Goal: Task Accomplishment & Management: Manage account settings

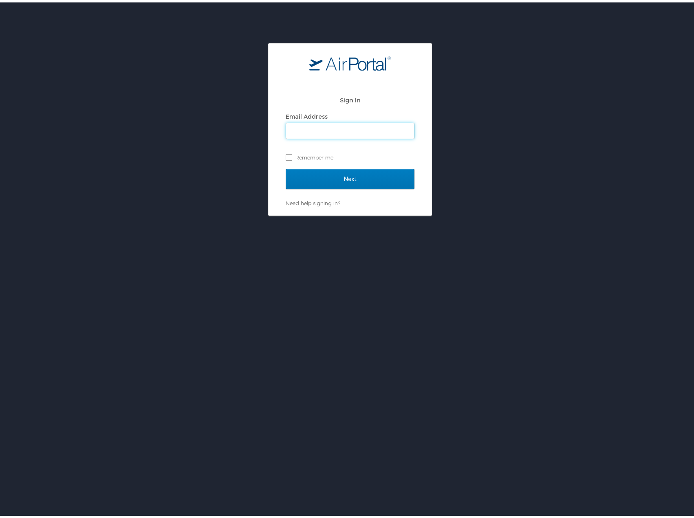
type input "jin.kim@cbtravel.com"
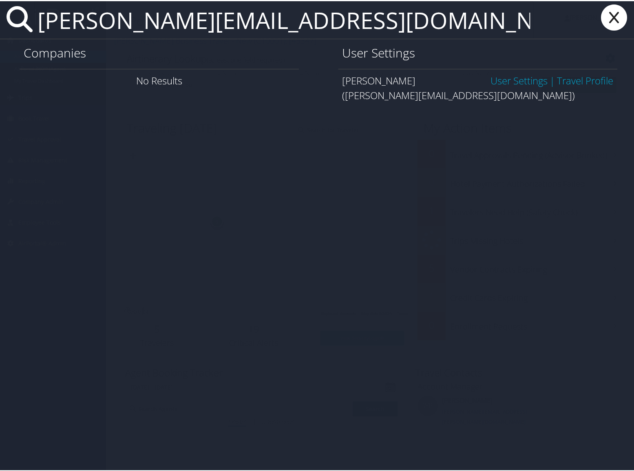
type input "sami@orianatravel.com"
click at [500, 81] on link "User Settings" at bounding box center [518, 79] width 57 height 13
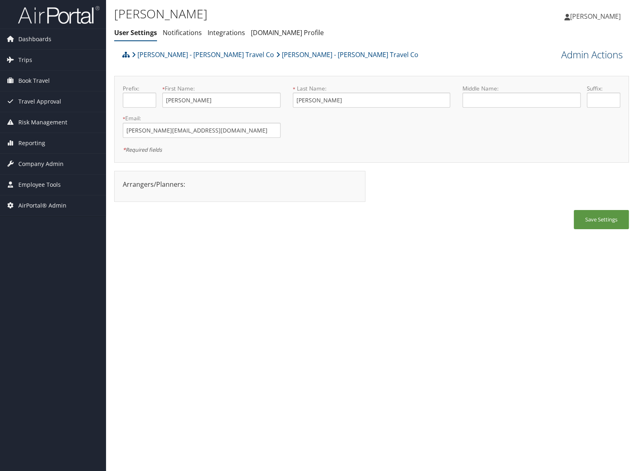
click at [578, 58] on link "Admin Actions" at bounding box center [592, 55] width 62 height 14
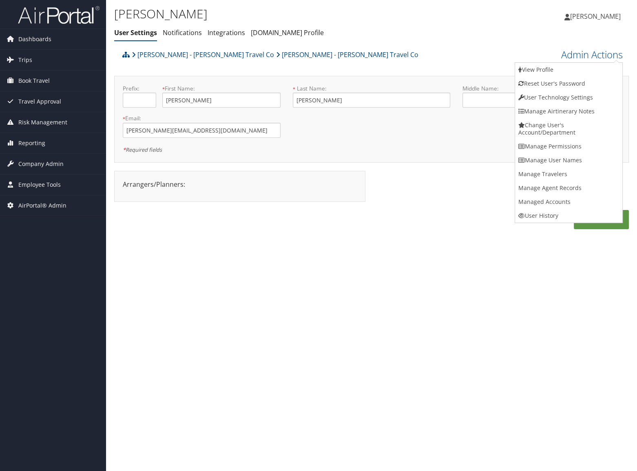
click at [573, 69] on link "View Profile" at bounding box center [568, 70] width 107 height 14
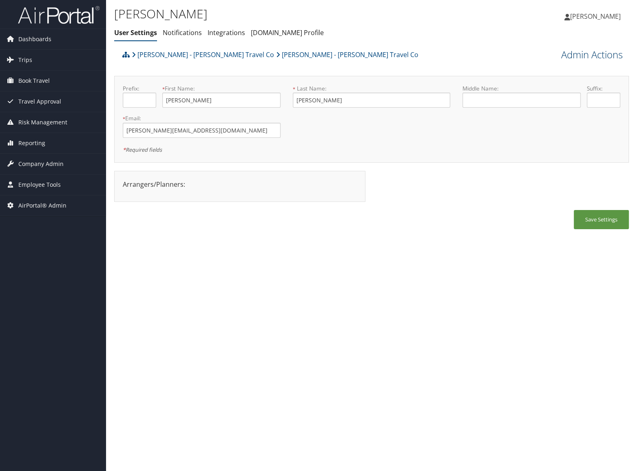
click at [599, 54] on link "Admin Actions" at bounding box center [592, 55] width 62 height 14
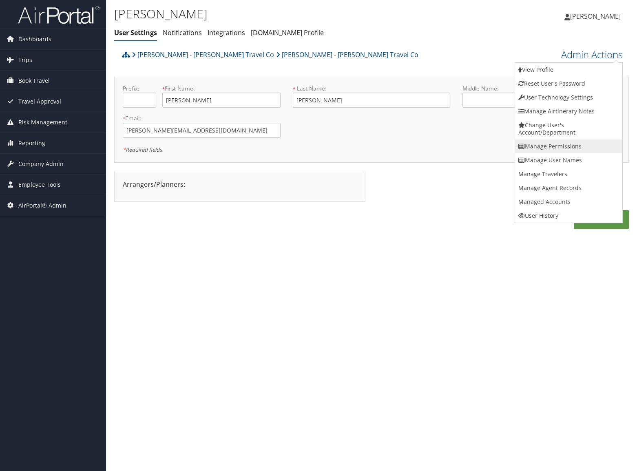
click at [558, 149] on link "Manage Permissions" at bounding box center [568, 146] width 107 height 14
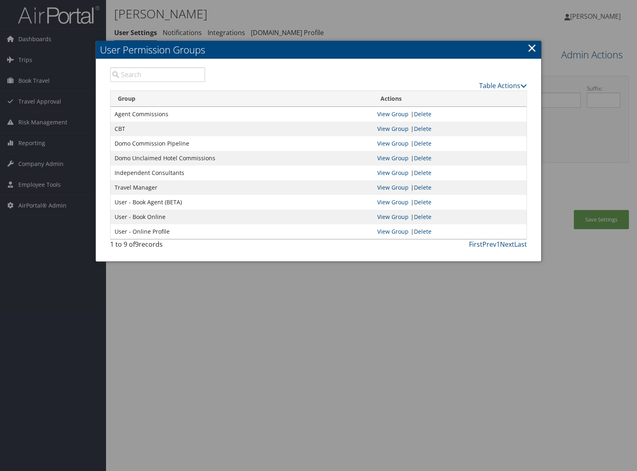
click at [257, 276] on div at bounding box center [318, 235] width 637 height 471
